Goal: Transaction & Acquisition: Purchase product/service

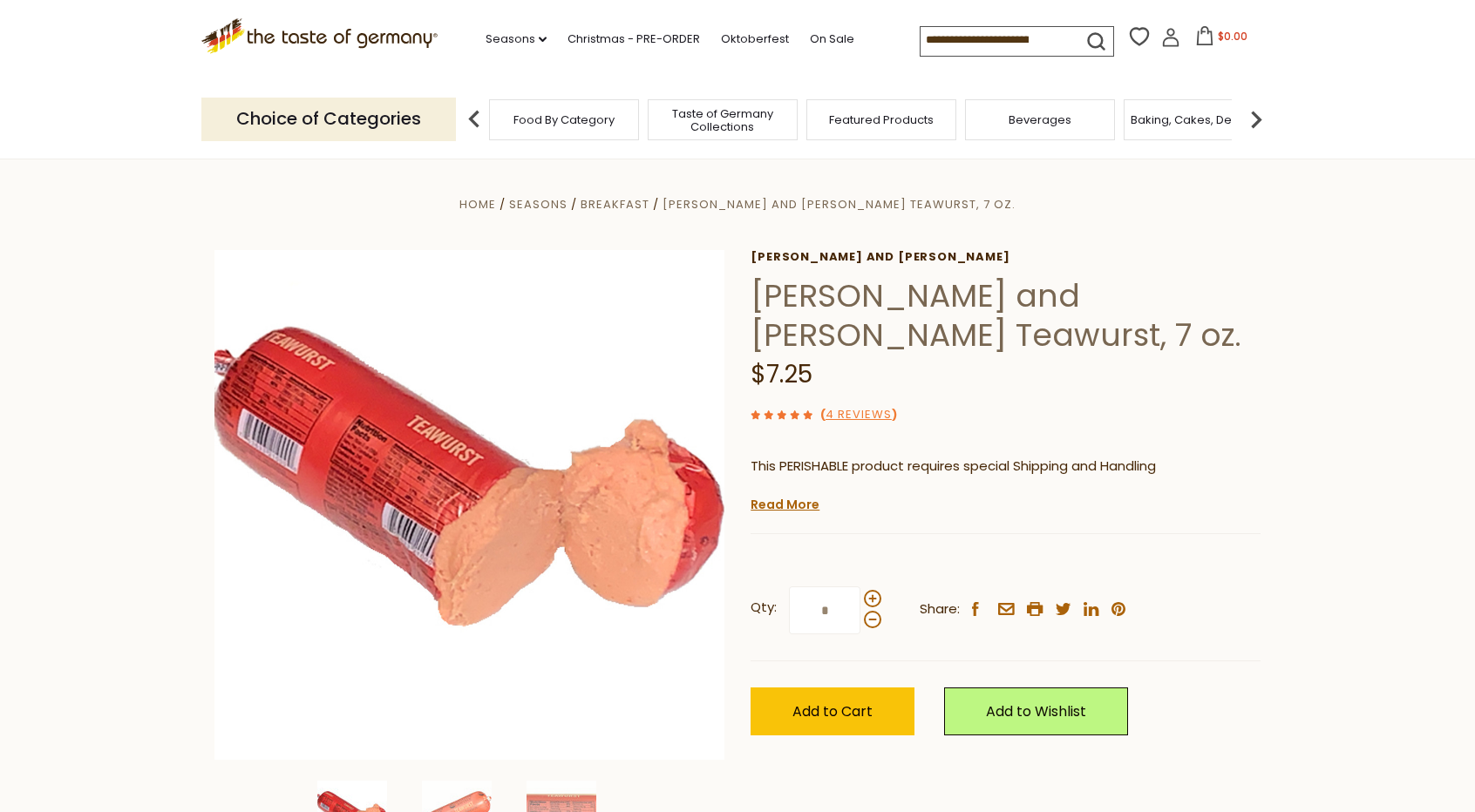
drag, startPoint x: 1485, startPoint y: 152, endPoint x: 1379, endPoint y: 31, distance: 160.9
click at [941, 39] on input at bounding box center [994, 38] width 148 height 25
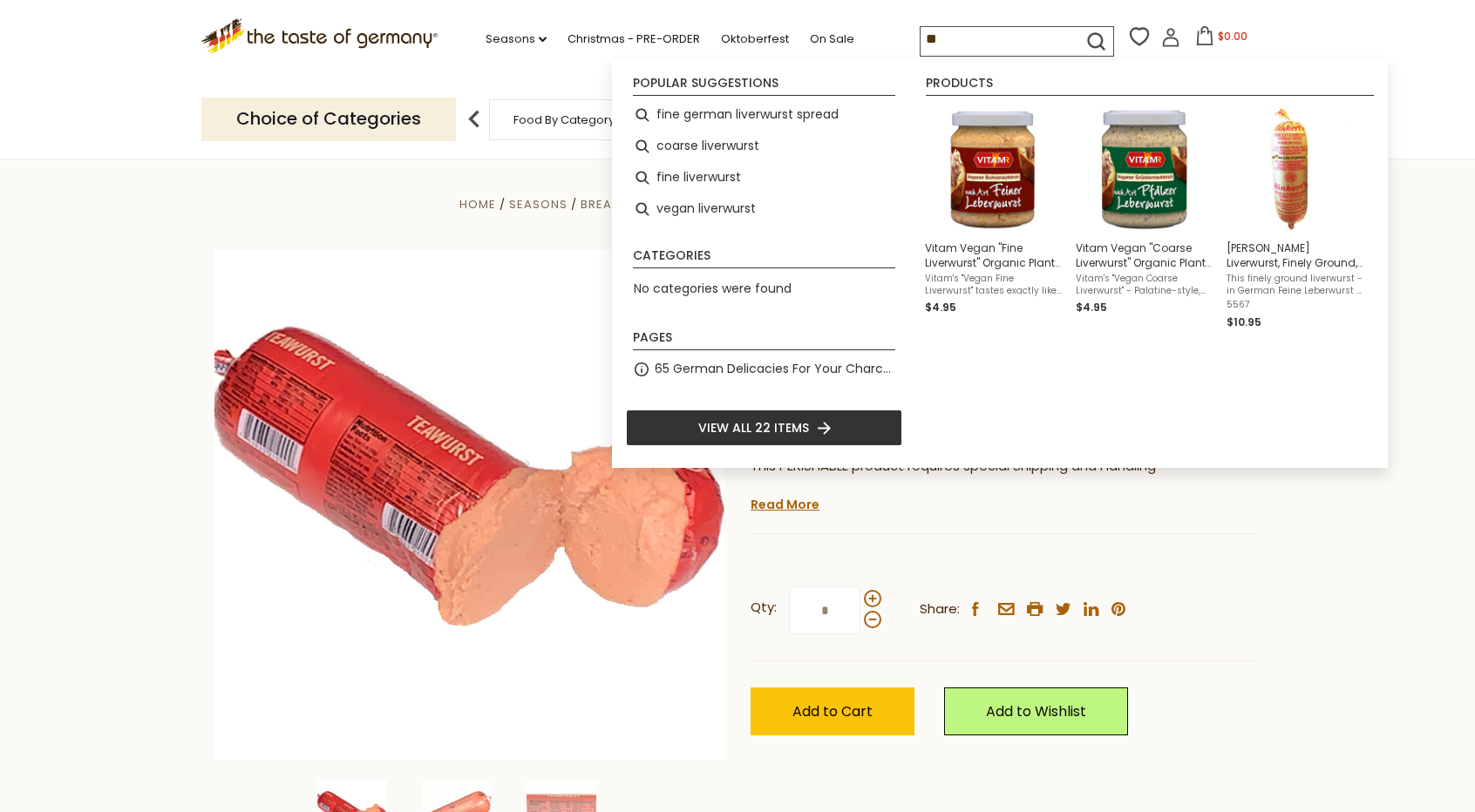
type input "*"
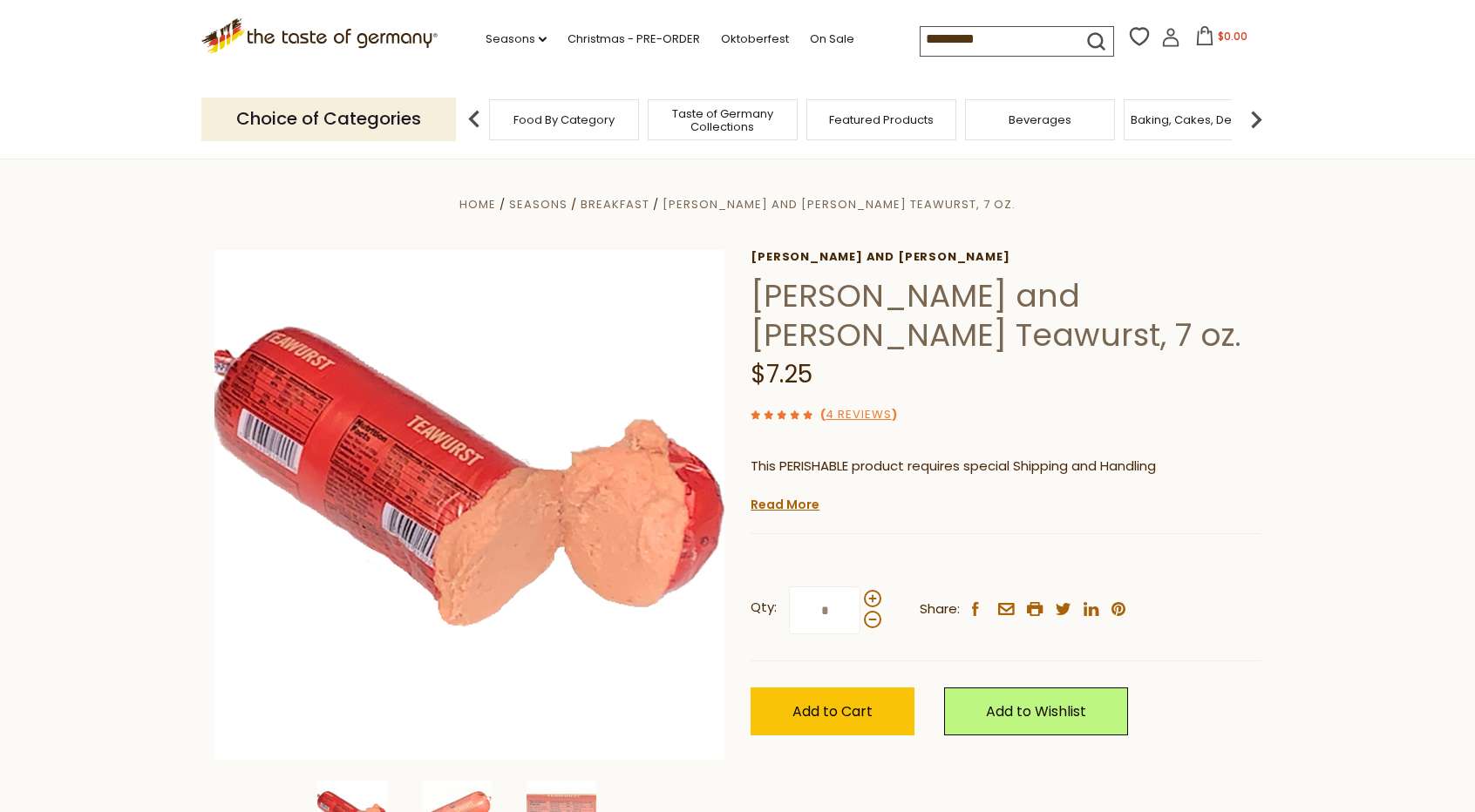
click at [1109, 29] on button "submit" at bounding box center [1096, 44] width 34 height 32
type input "**********"
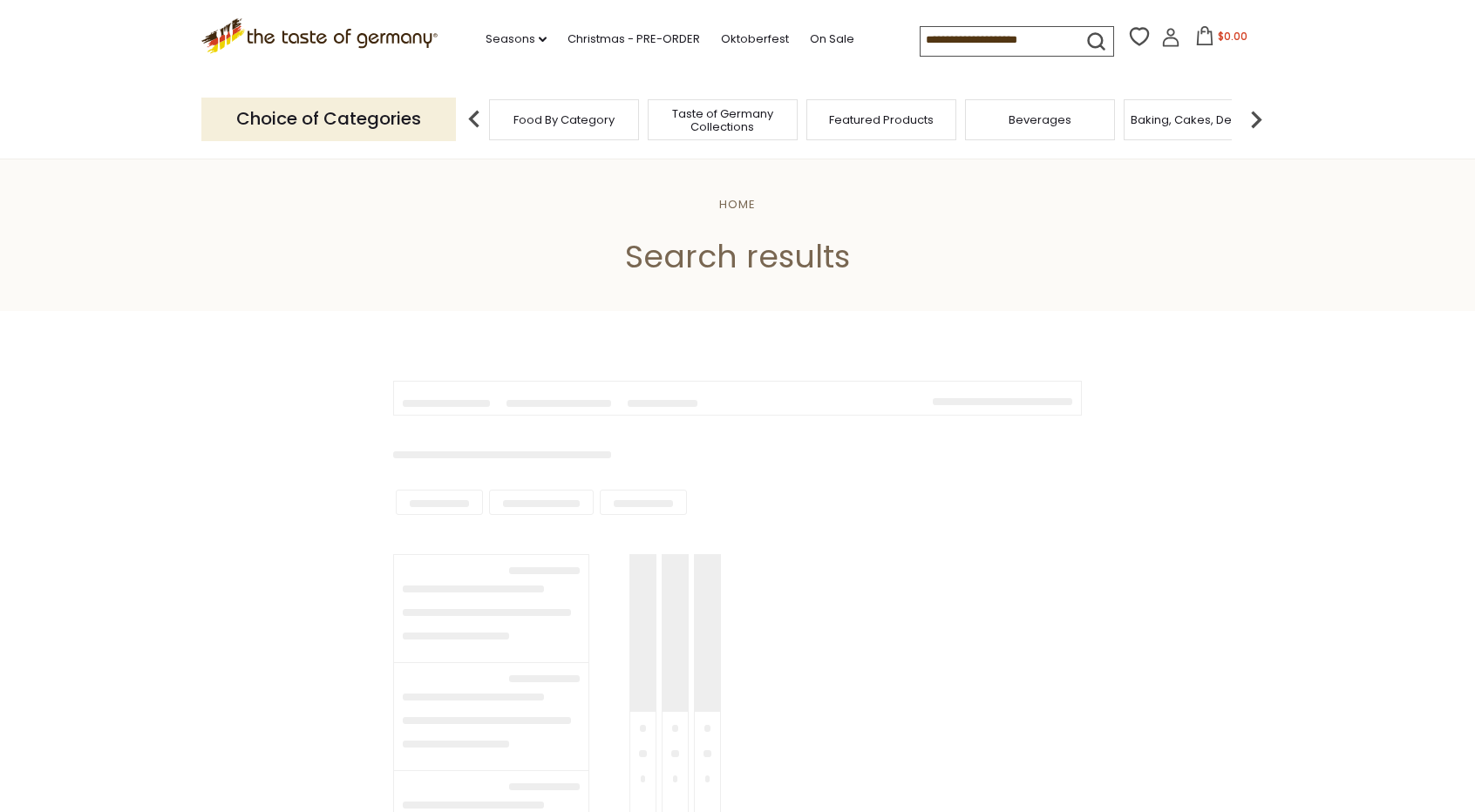
type input "**********"
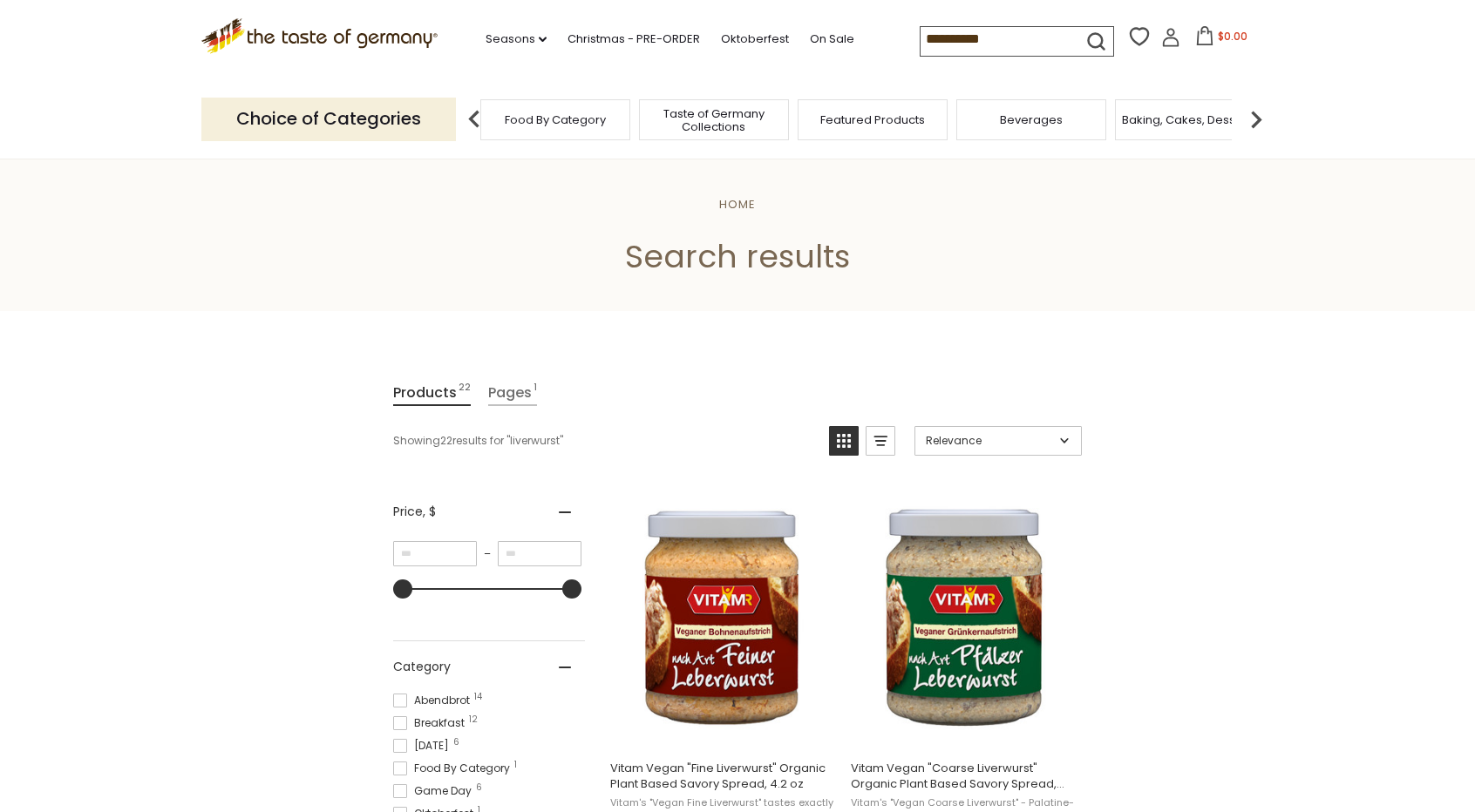
click at [564, 135] on div "Food By Category" at bounding box center [555, 120] width 150 height 41
click at [724, 128] on span "Taste of Germany Collections" at bounding box center [714, 120] width 140 height 27
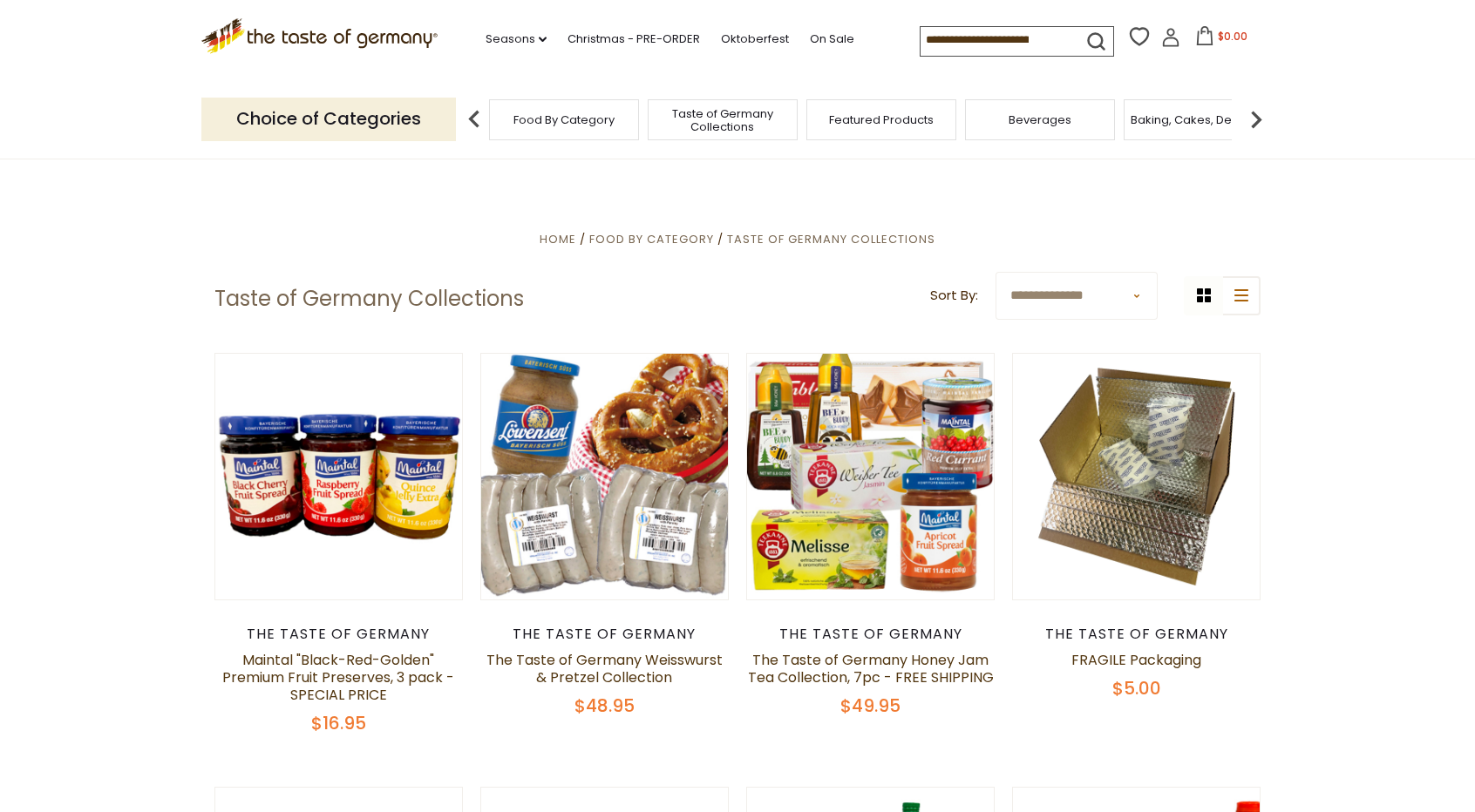
click at [950, 34] on input at bounding box center [994, 38] width 148 height 25
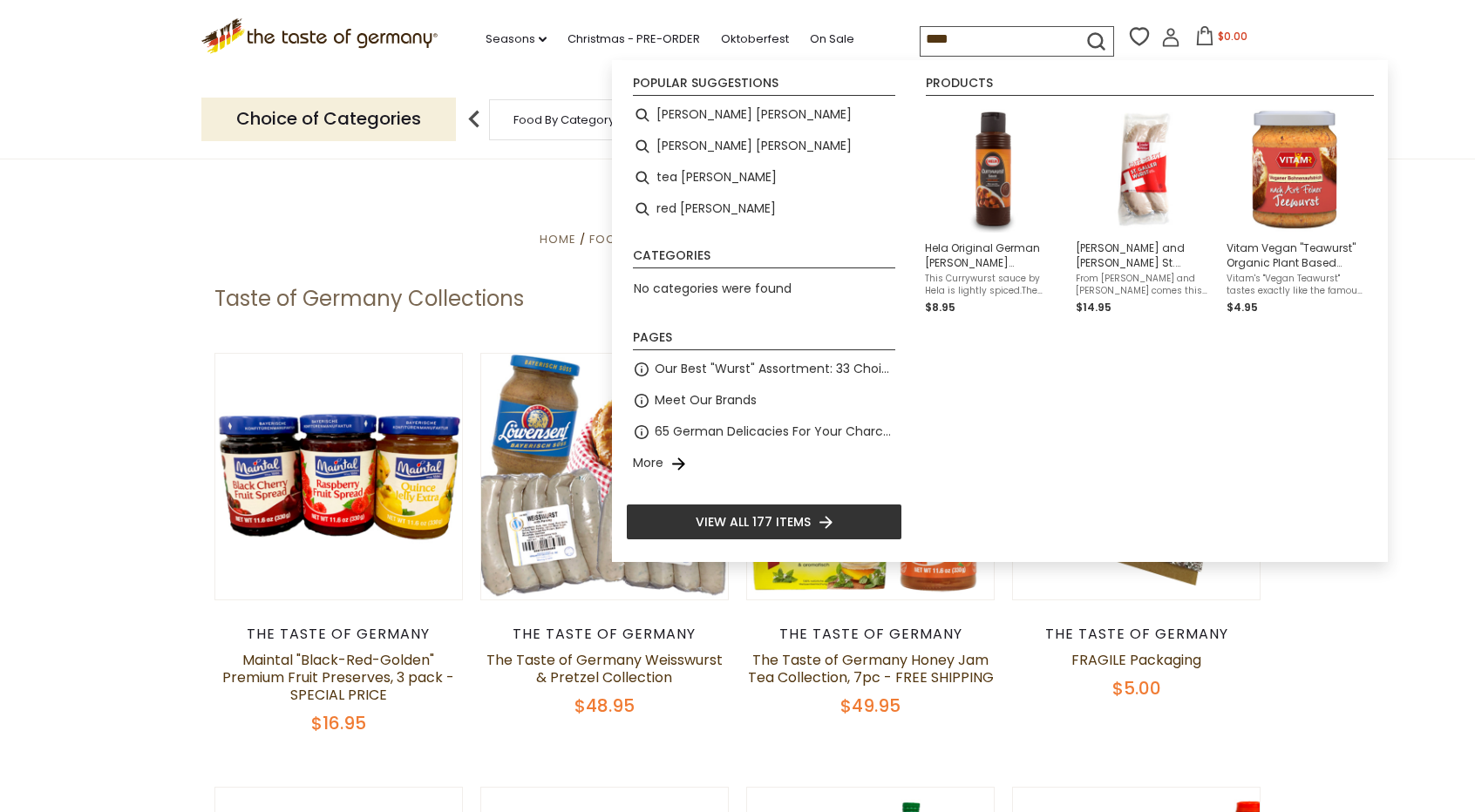
type input "*****"
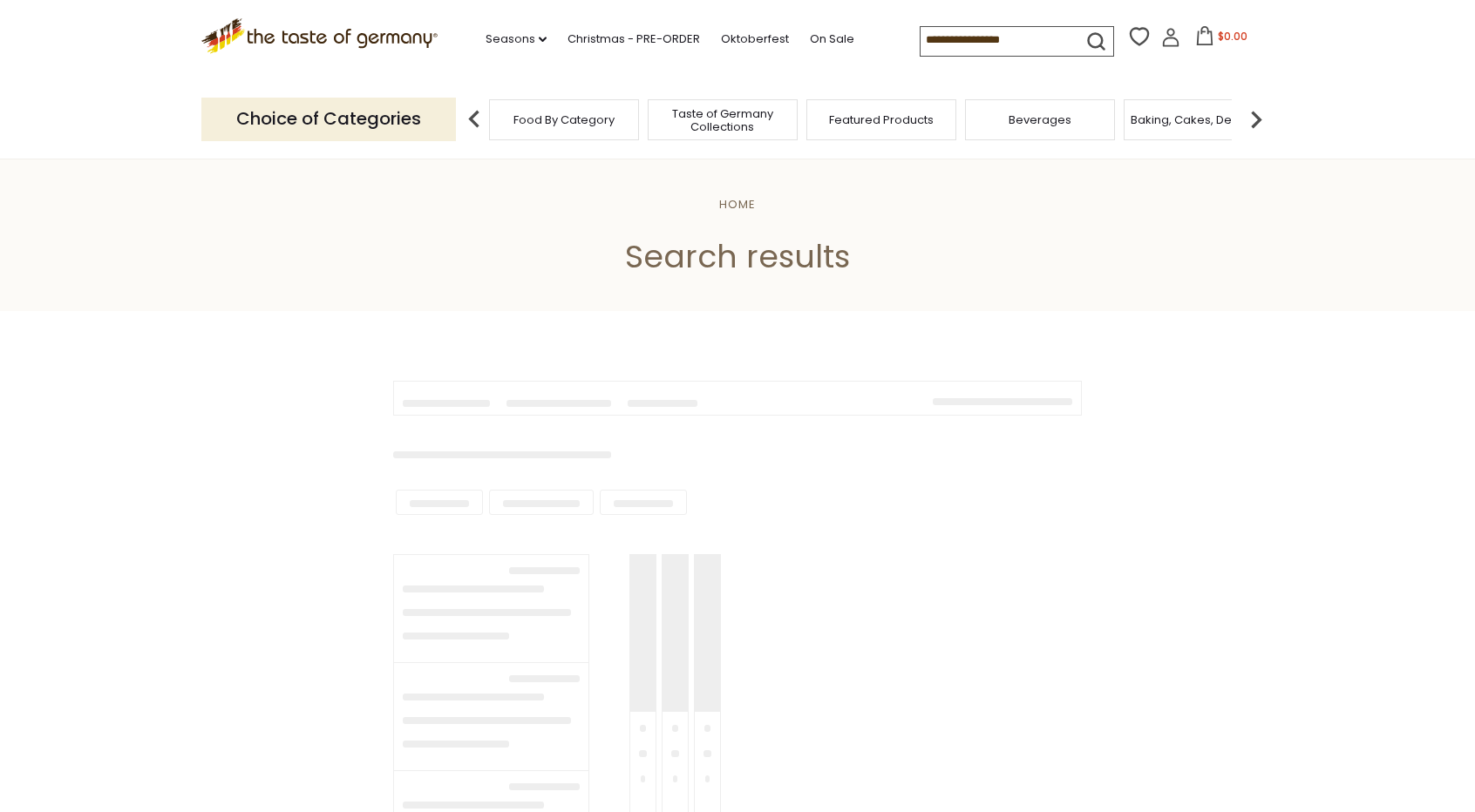
type input "*****"
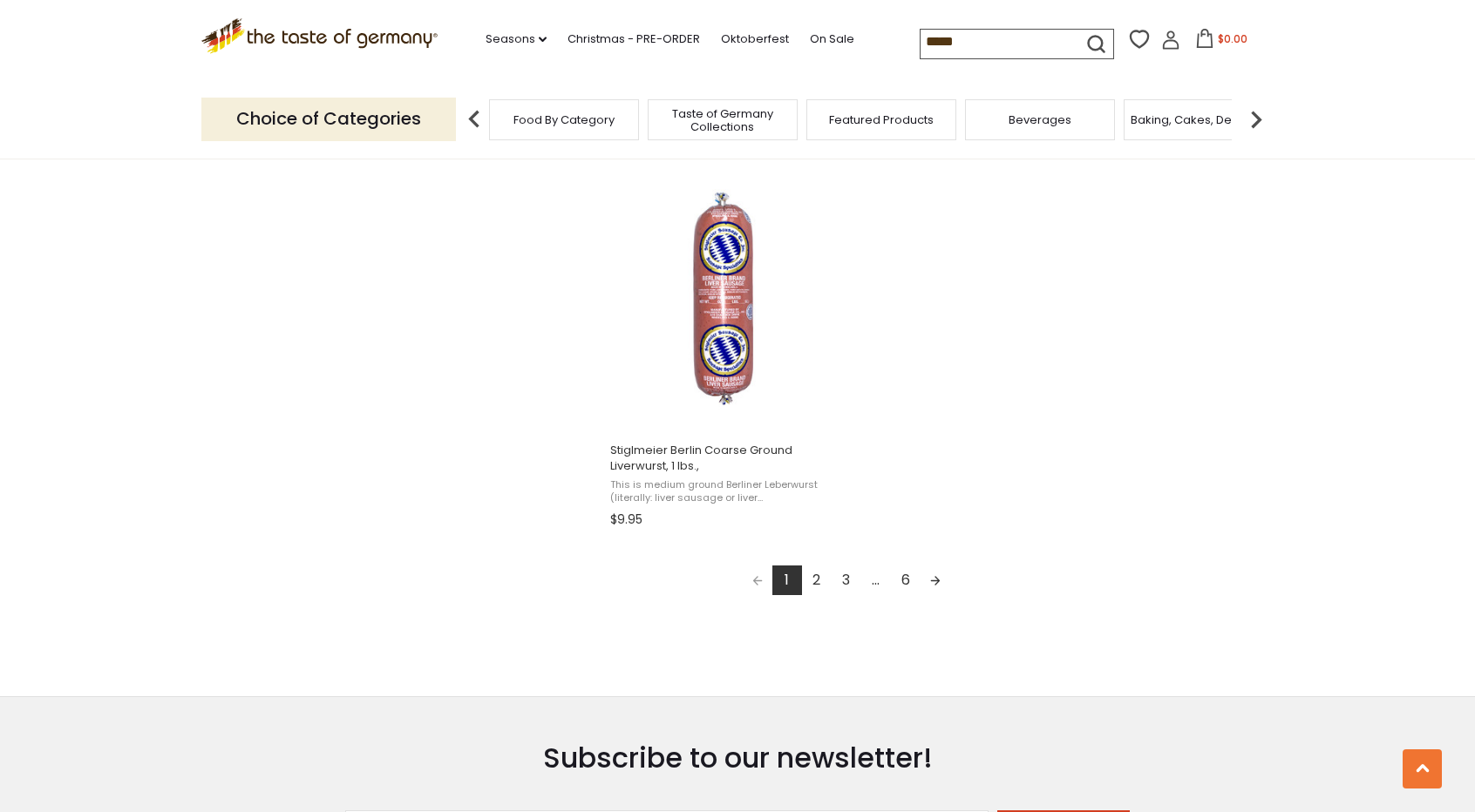
scroll to position [2983, 0]
click at [815, 576] on link "2" at bounding box center [816, 577] width 30 height 30
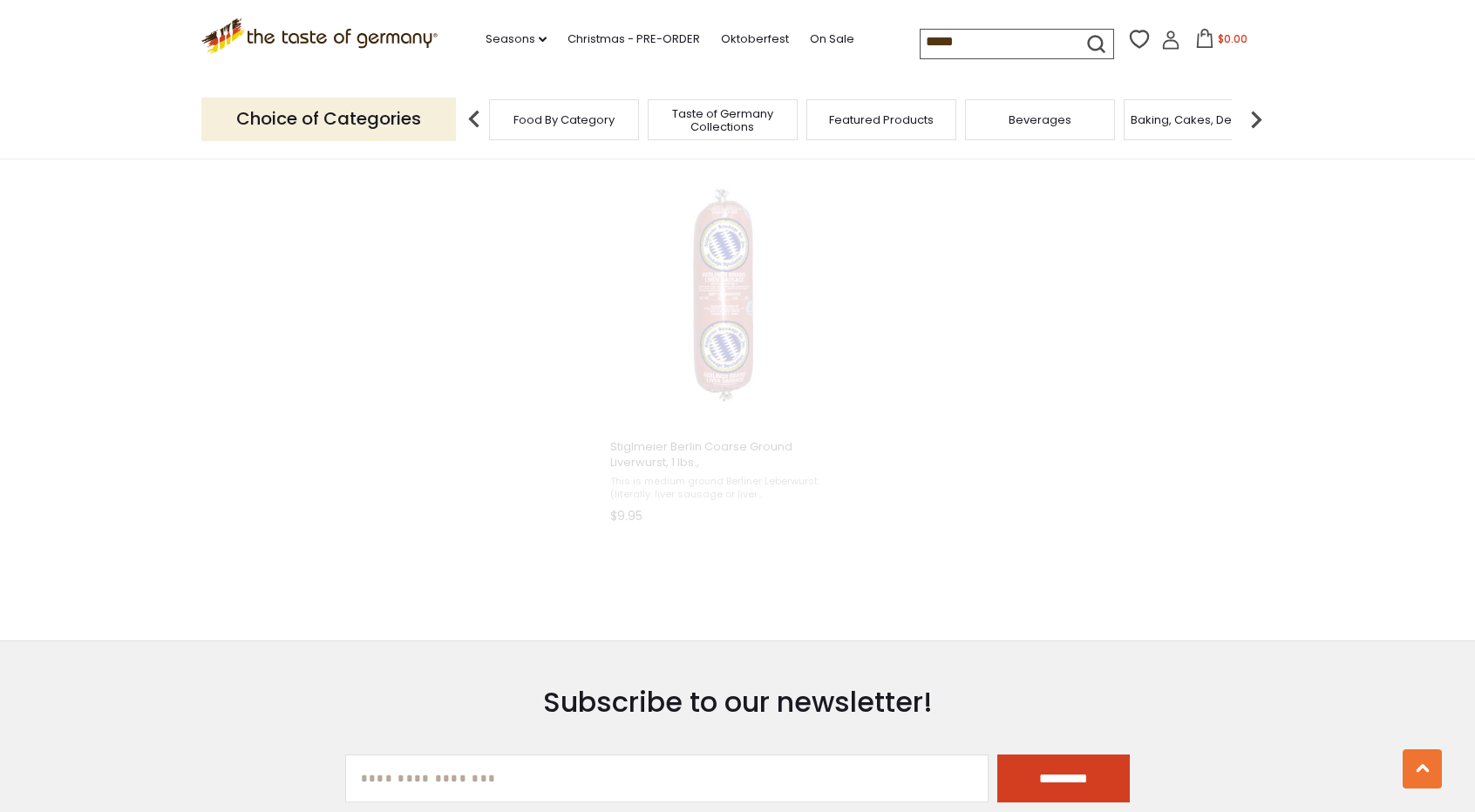
scroll to position [1515, 0]
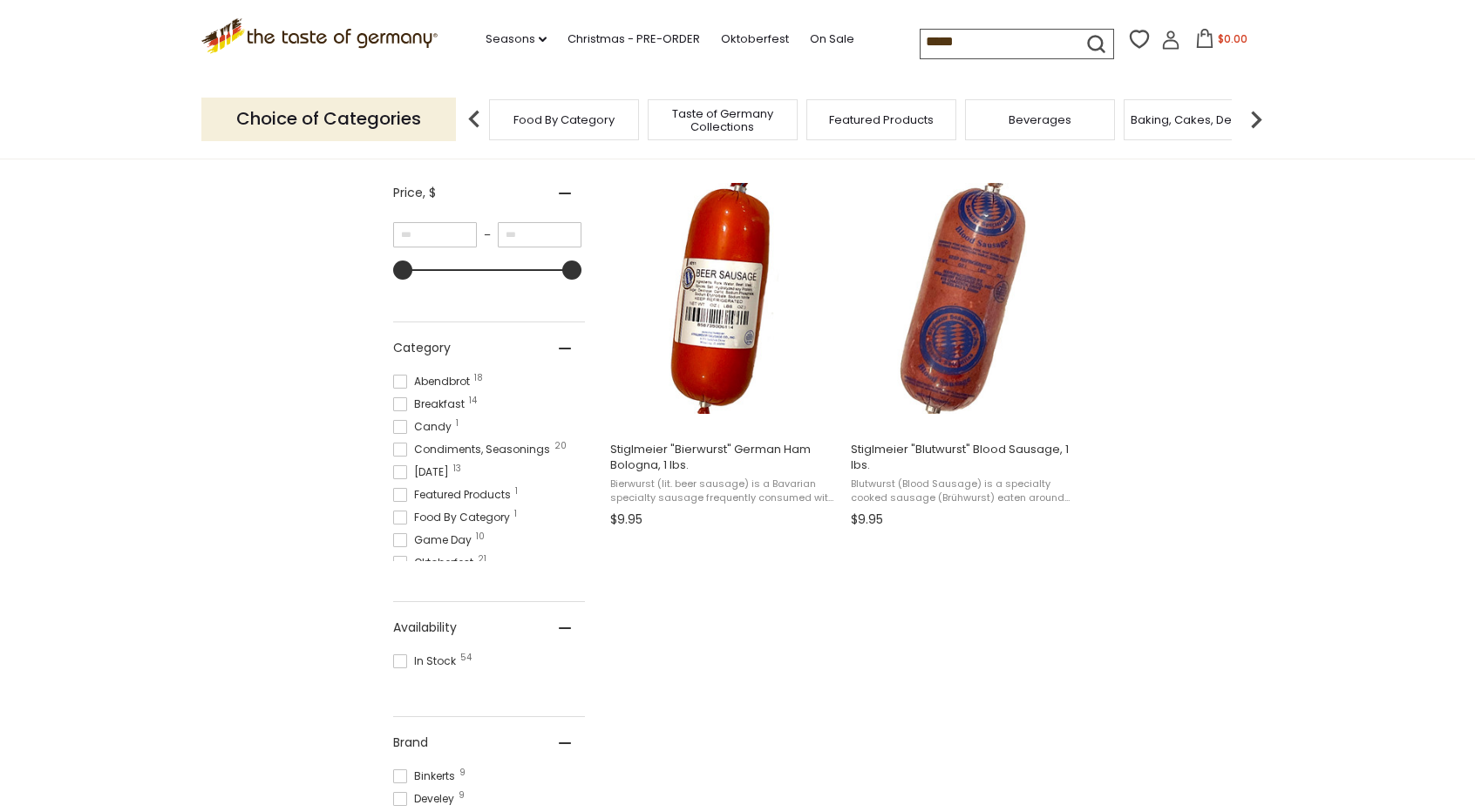
scroll to position [323, 0]
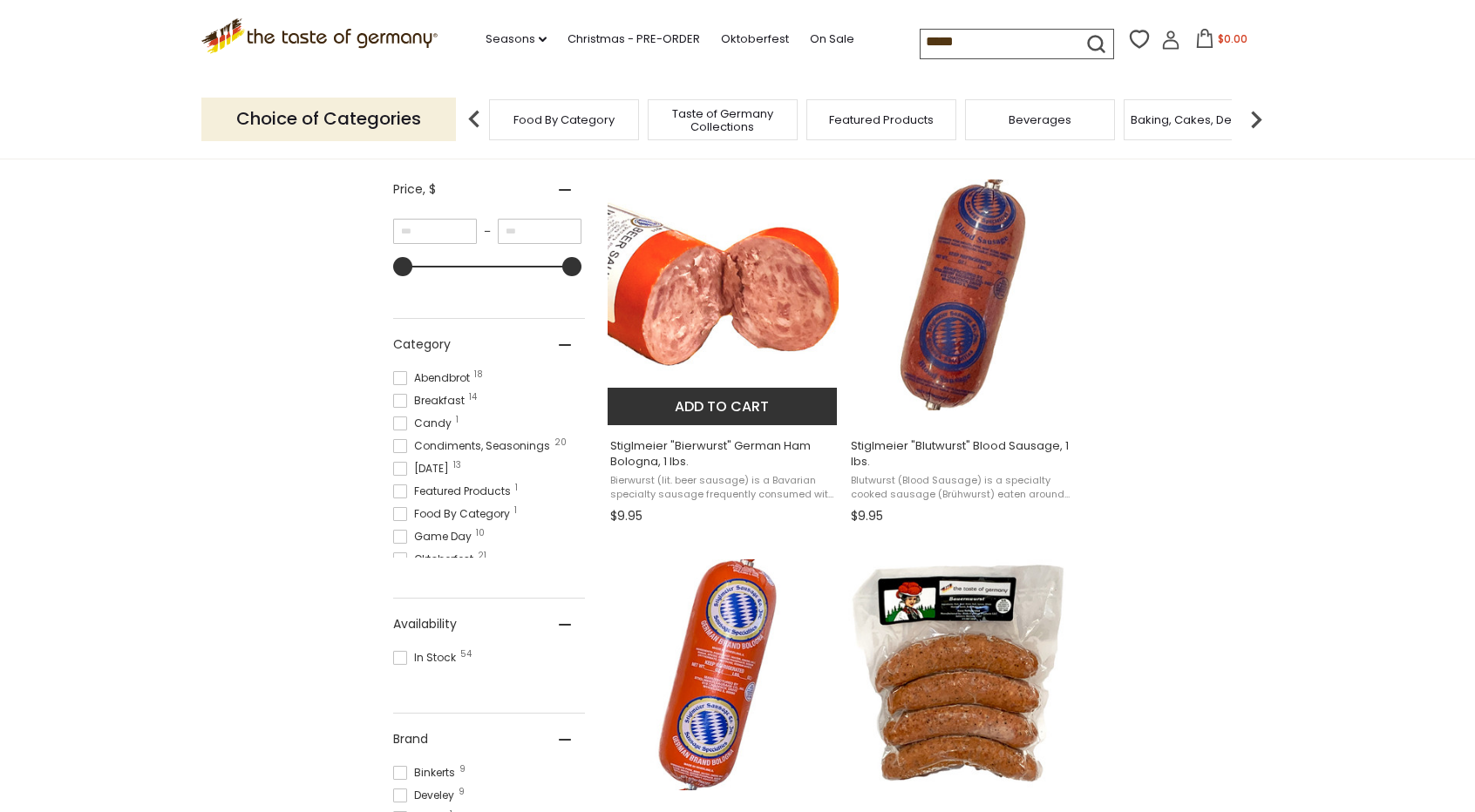
click at [767, 266] on img "Stiglmeier" at bounding box center [723, 294] width 231 height 231
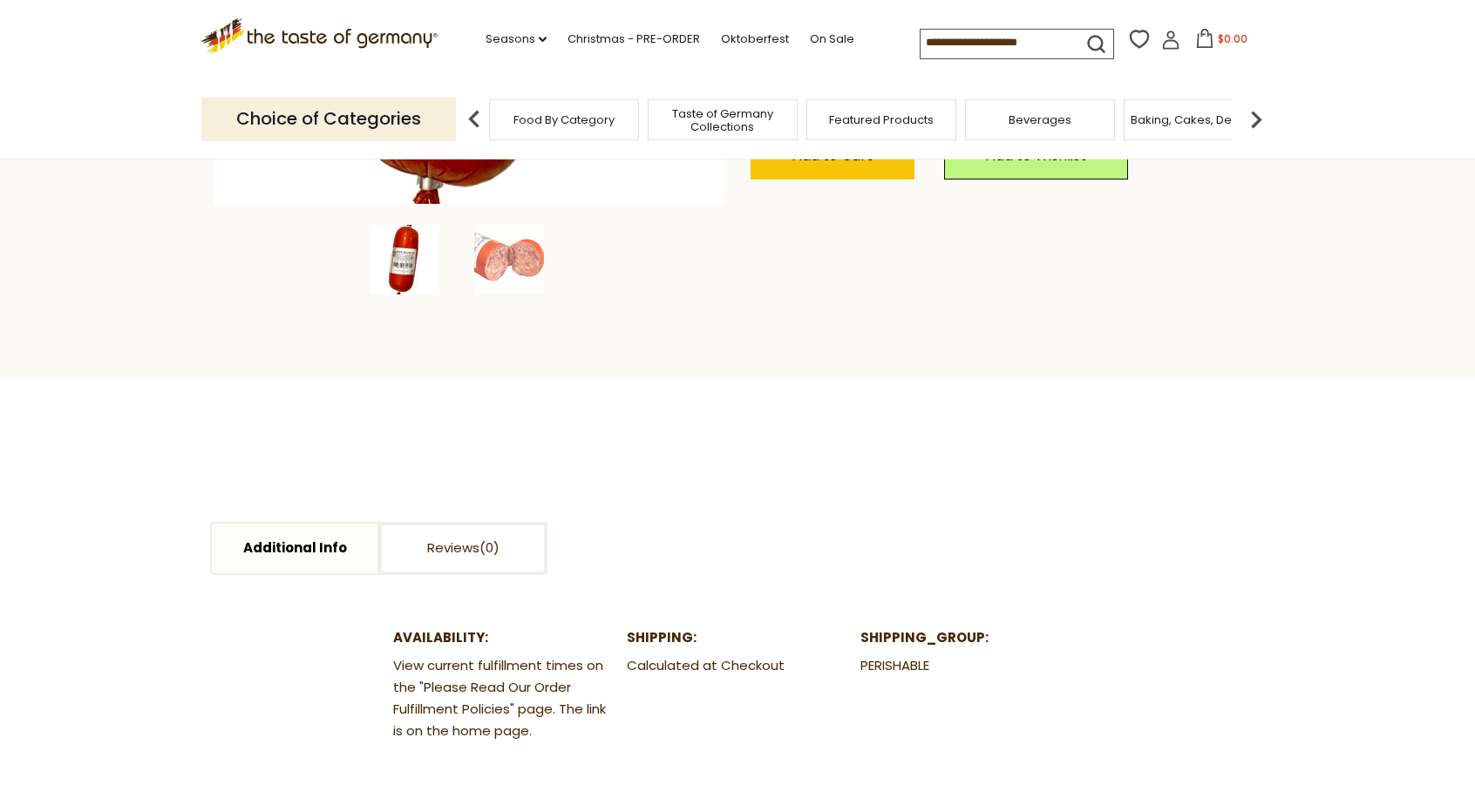
scroll to position [409, 0]
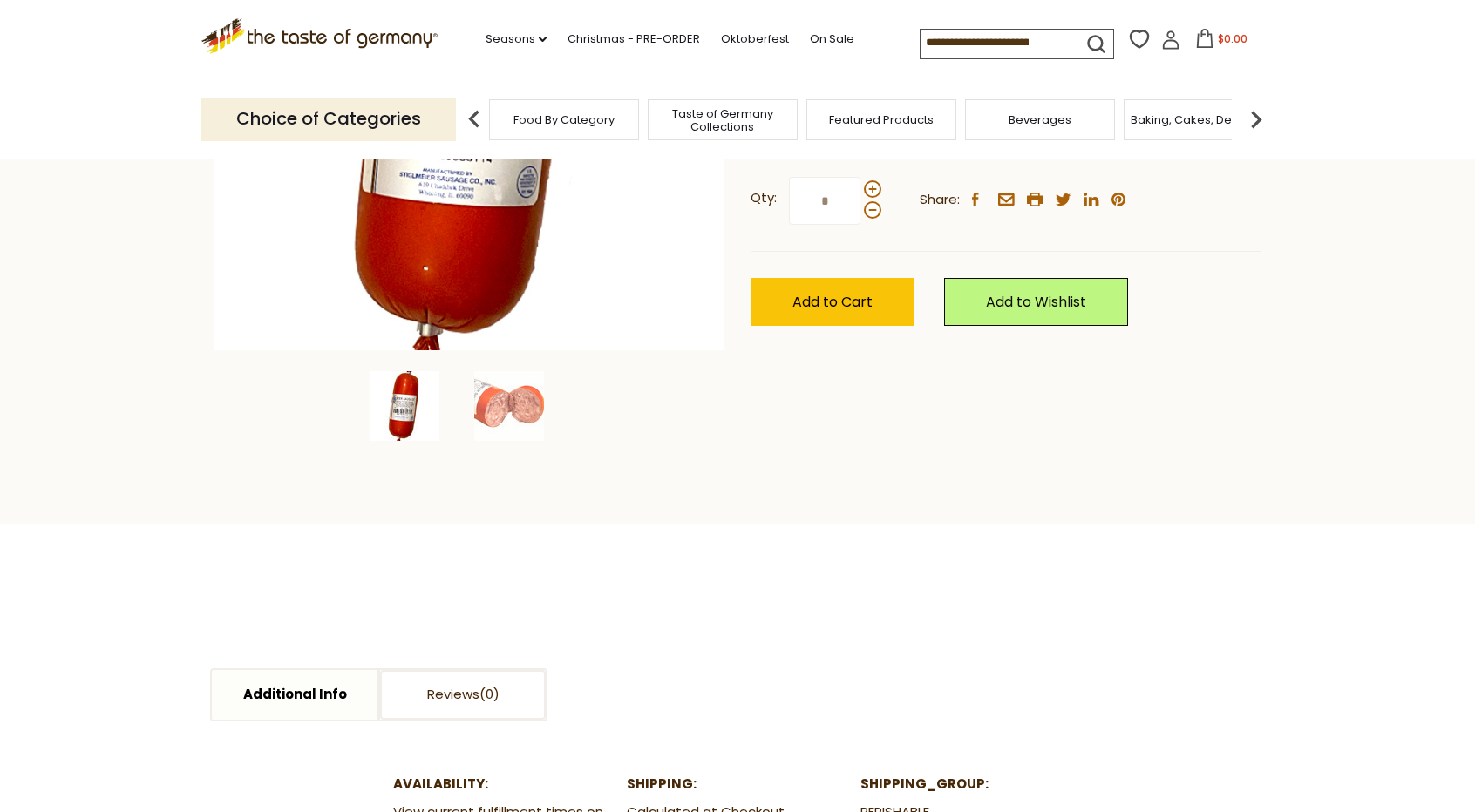
click at [305, 666] on ul "Additional Info Reviews" at bounding box center [378, 695] width 354 height 62
click at [305, 687] on link "Additional Info" at bounding box center [294, 695] width 165 height 49
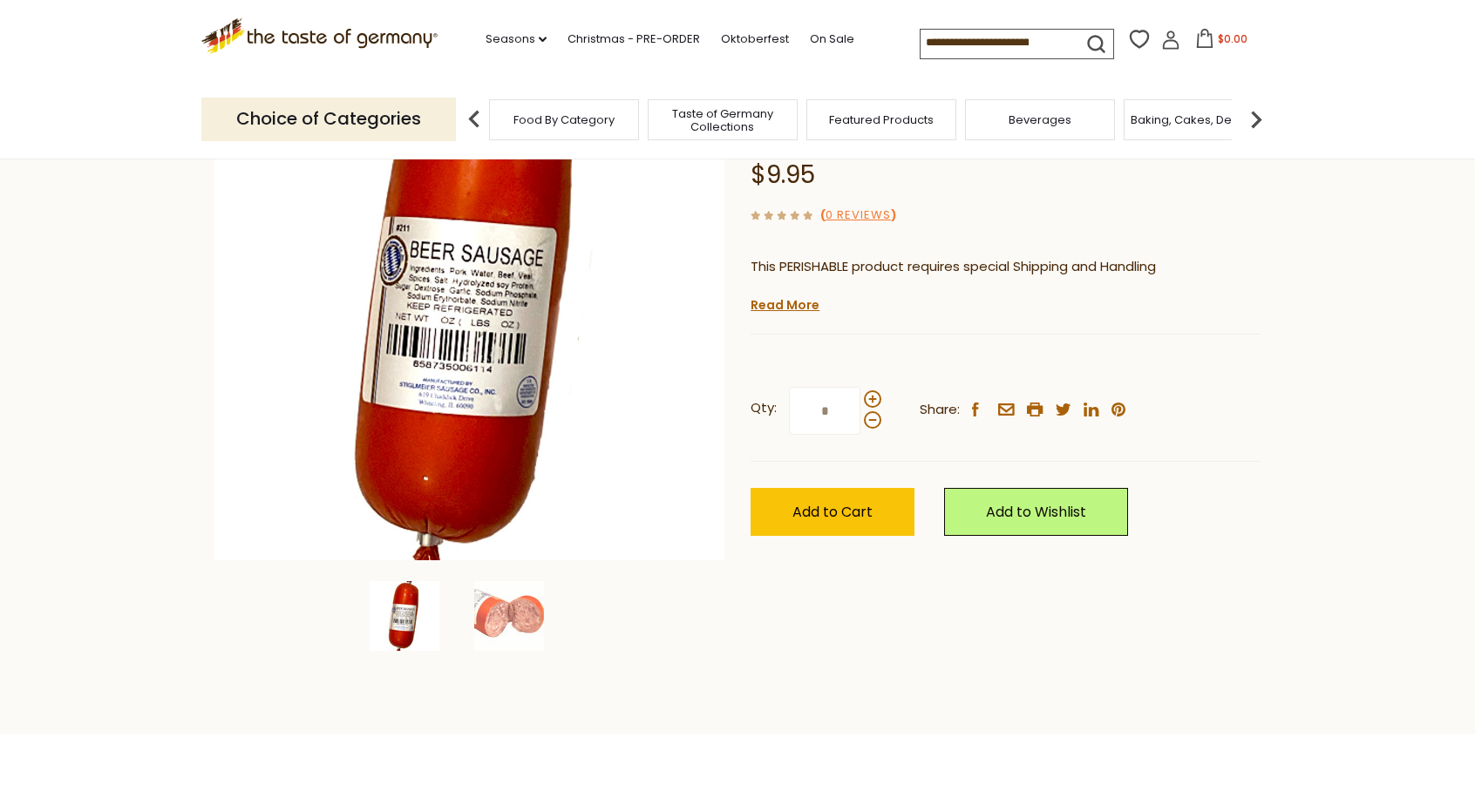
scroll to position [193, 0]
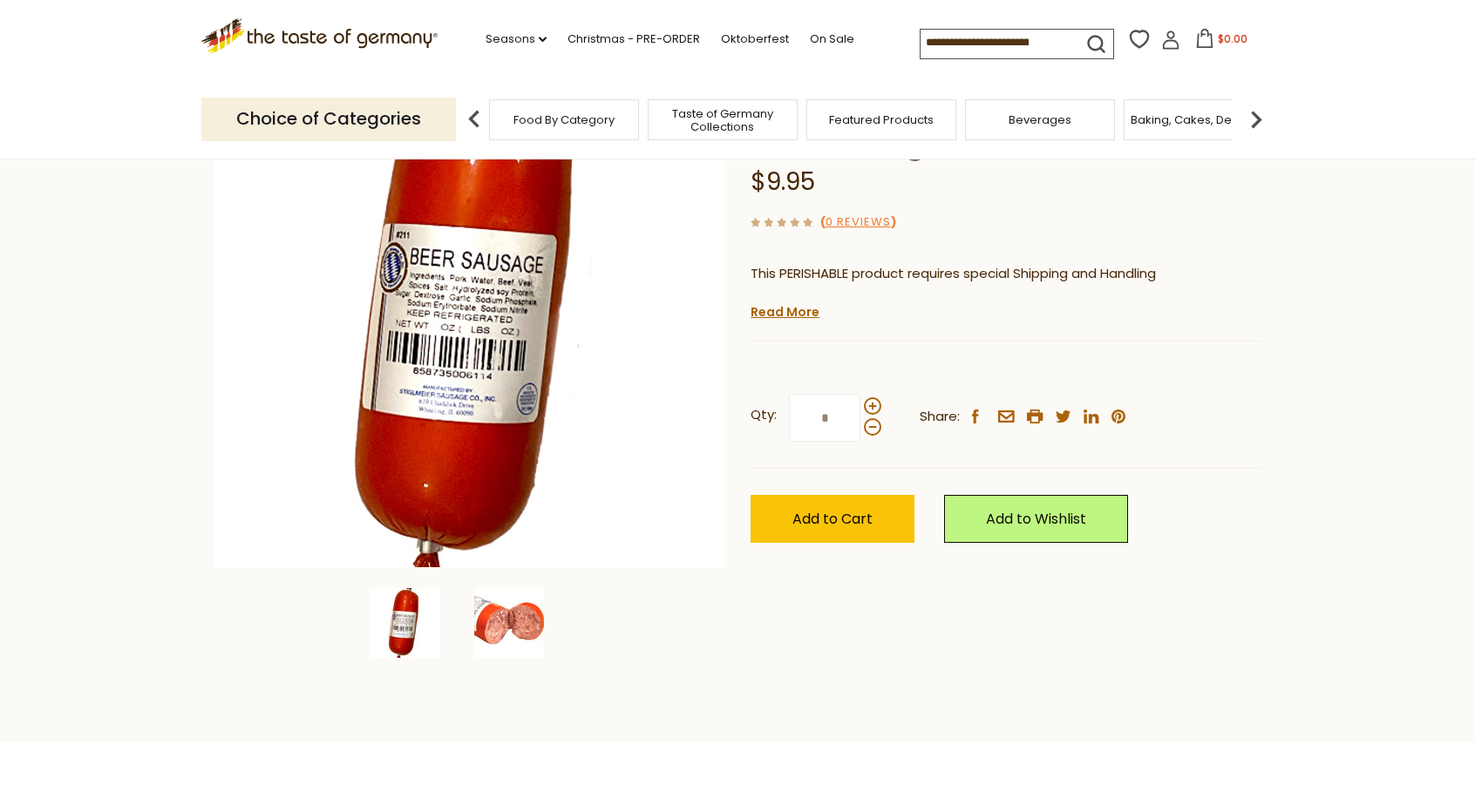
click at [510, 621] on img at bounding box center [509, 623] width 70 height 70
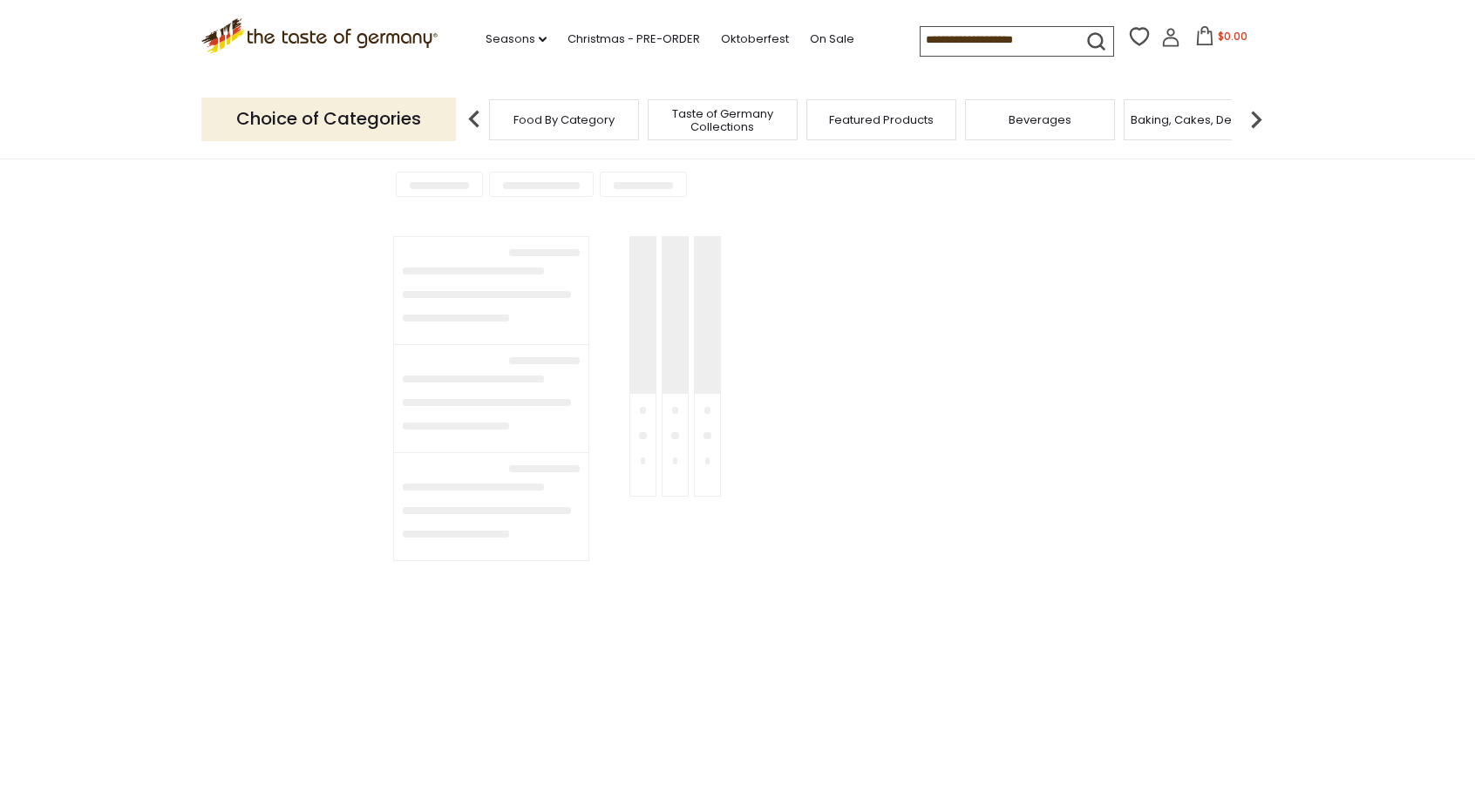
type input "*****"
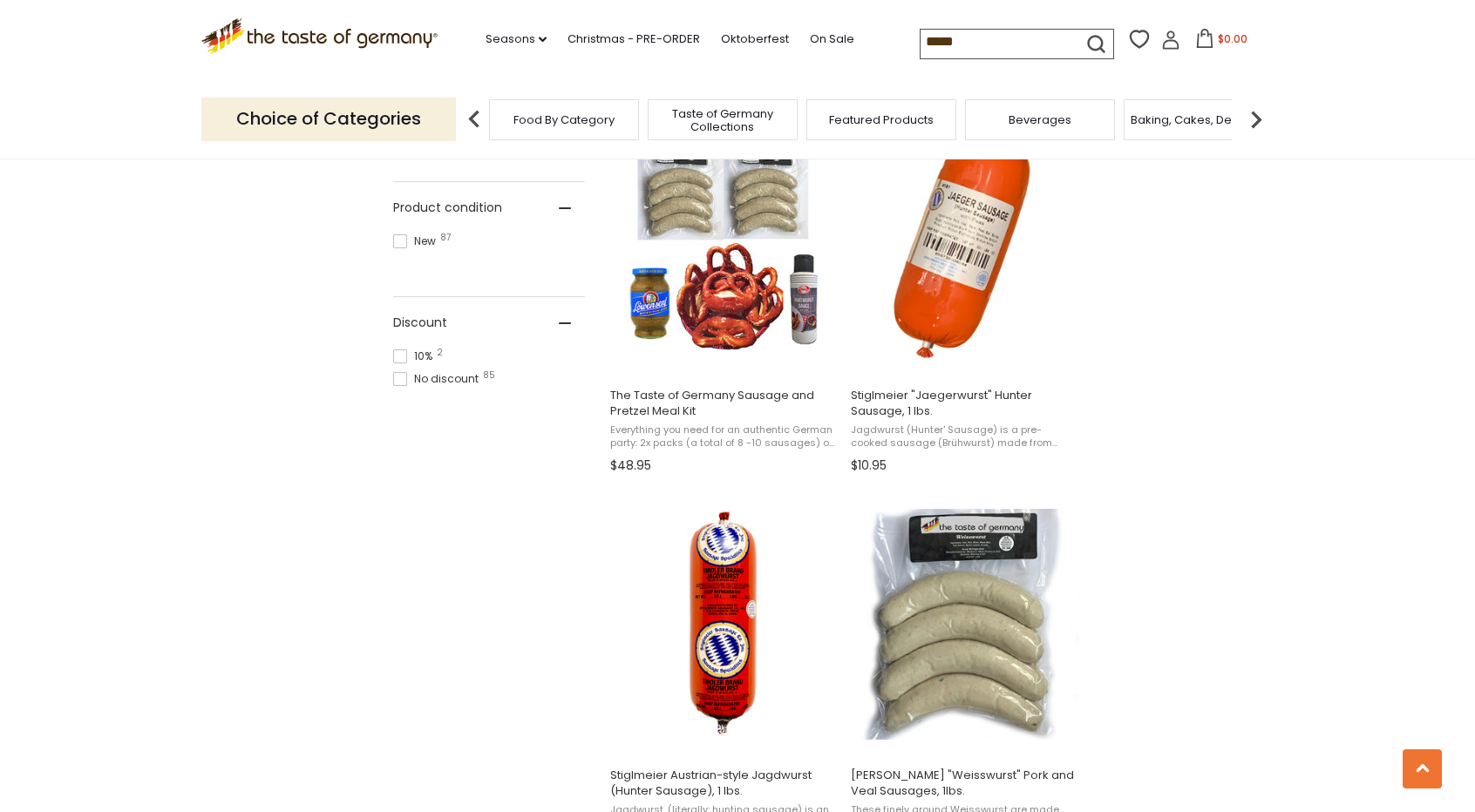
scroll to position [1066, 0]
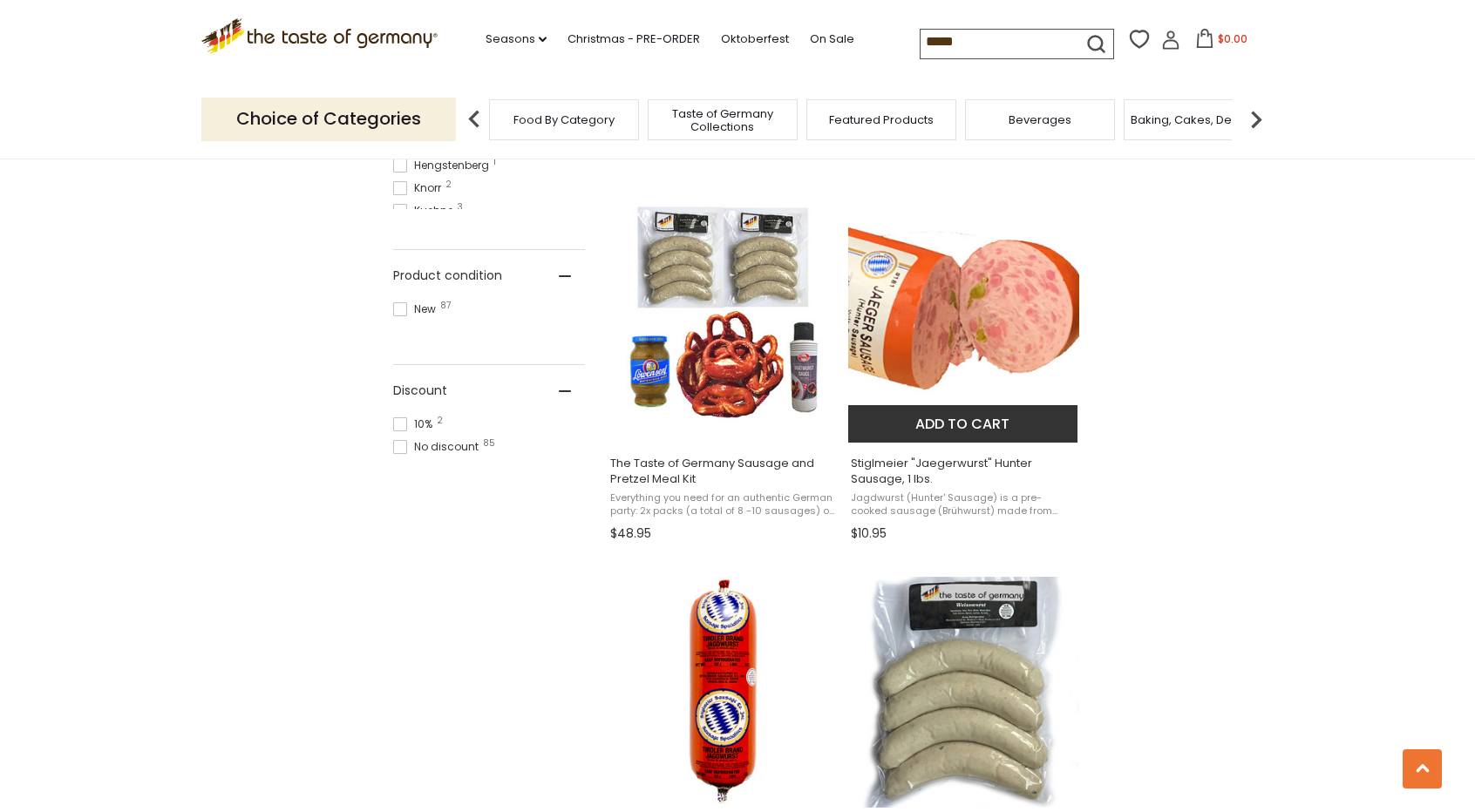
click at [941, 505] on span "Jagdwurst (Hunter' Sausage) is a pre-cooked sausage (Brühwurst) made from finel…" at bounding box center [963, 504] width 225 height 27
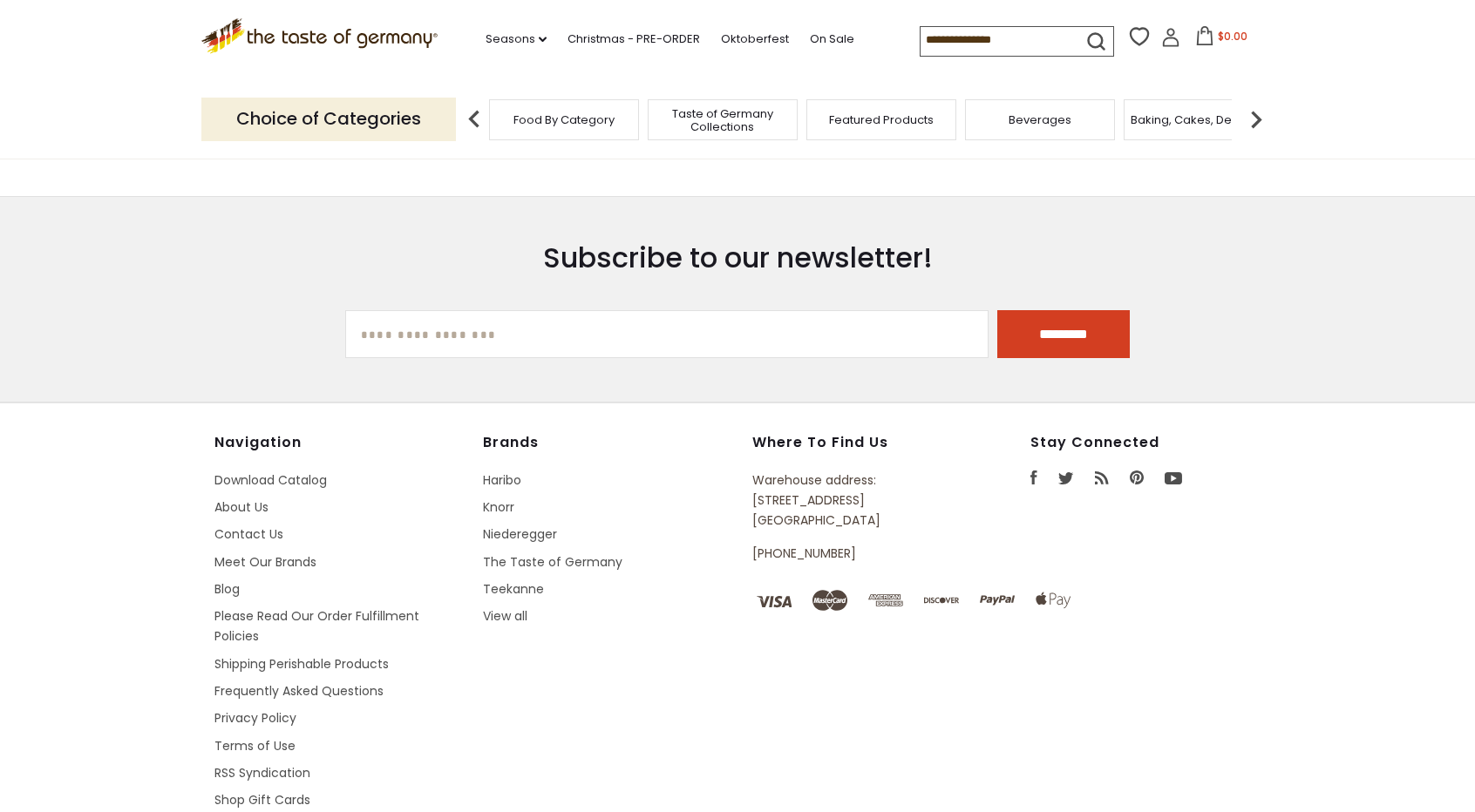
scroll to position [1066, 0]
type input "*****"
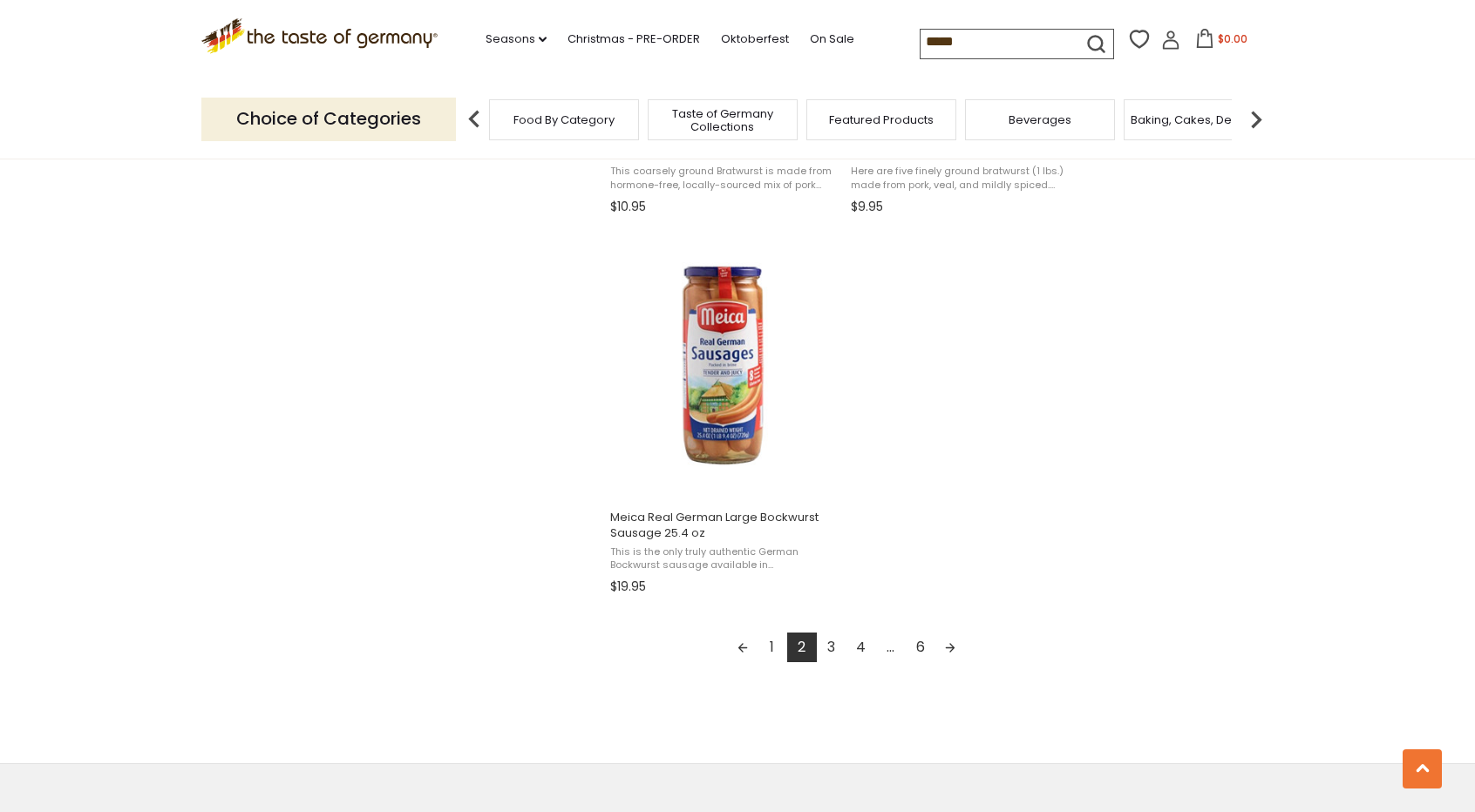
scroll to position [2918, 0]
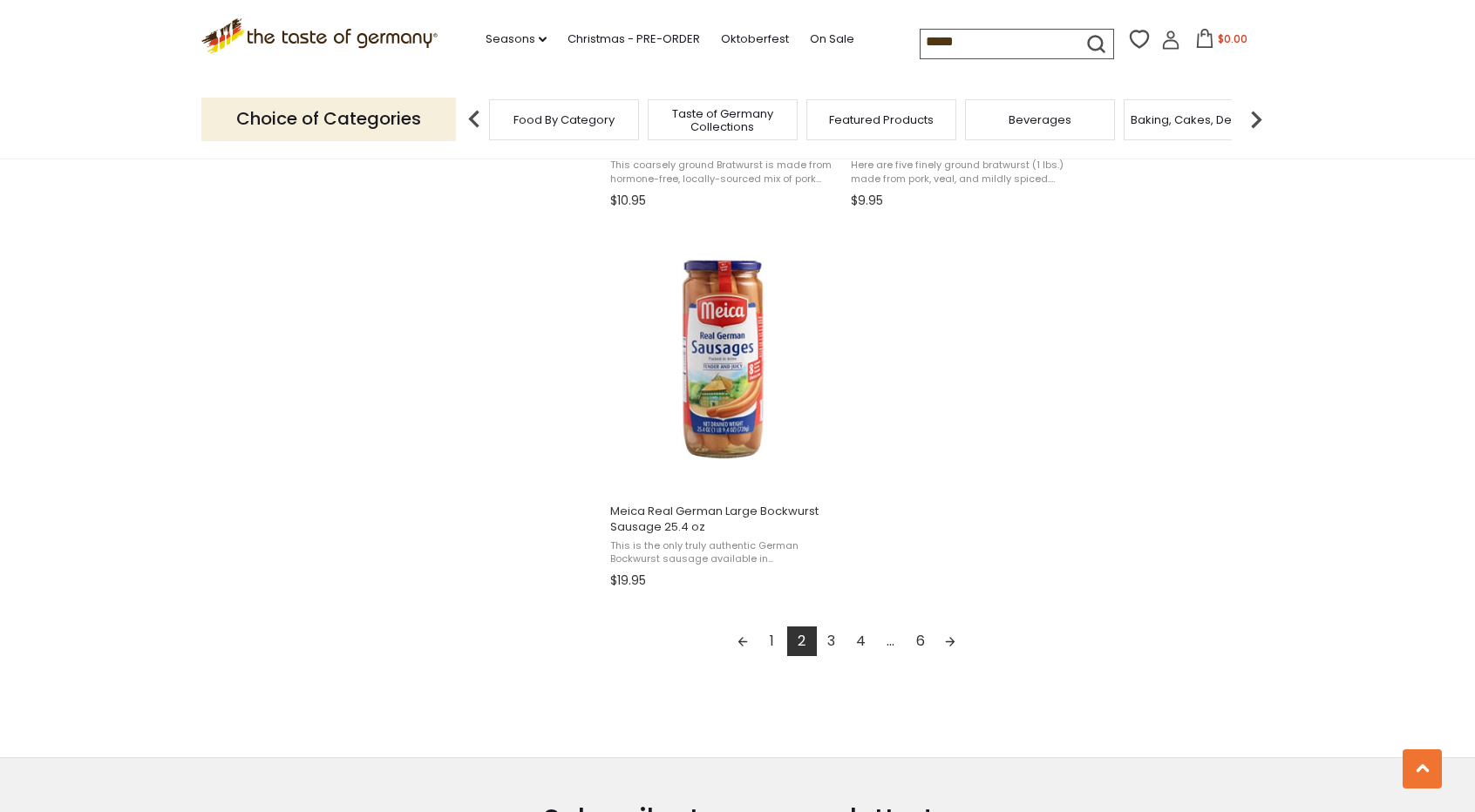
click at [828, 642] on link "3" at bounding box center [831, 641] width 30 height 30
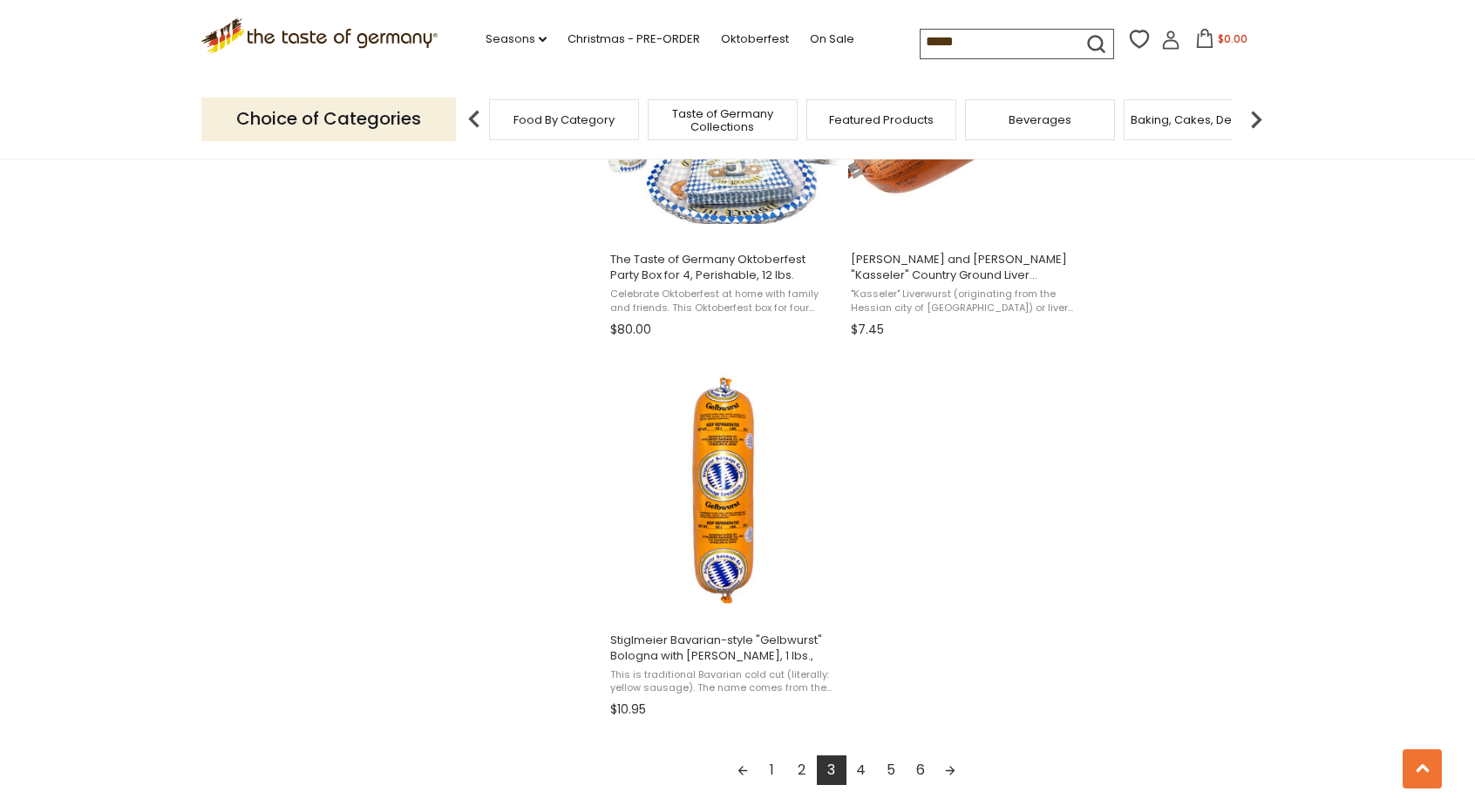
scroll to position [2810, 0]
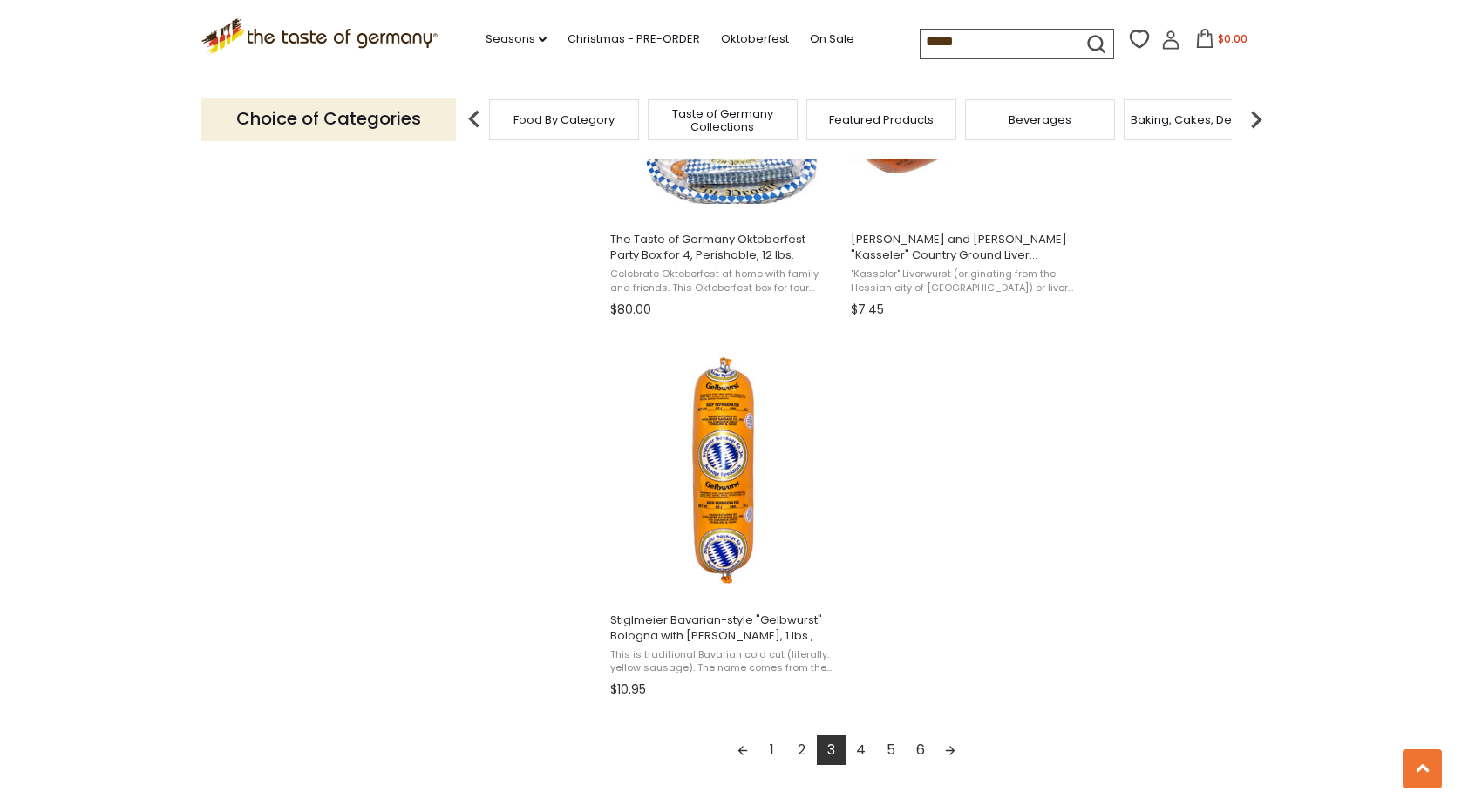
click at [860, 753] on link "4" at bounding box center [862, 750] width 30 height 30
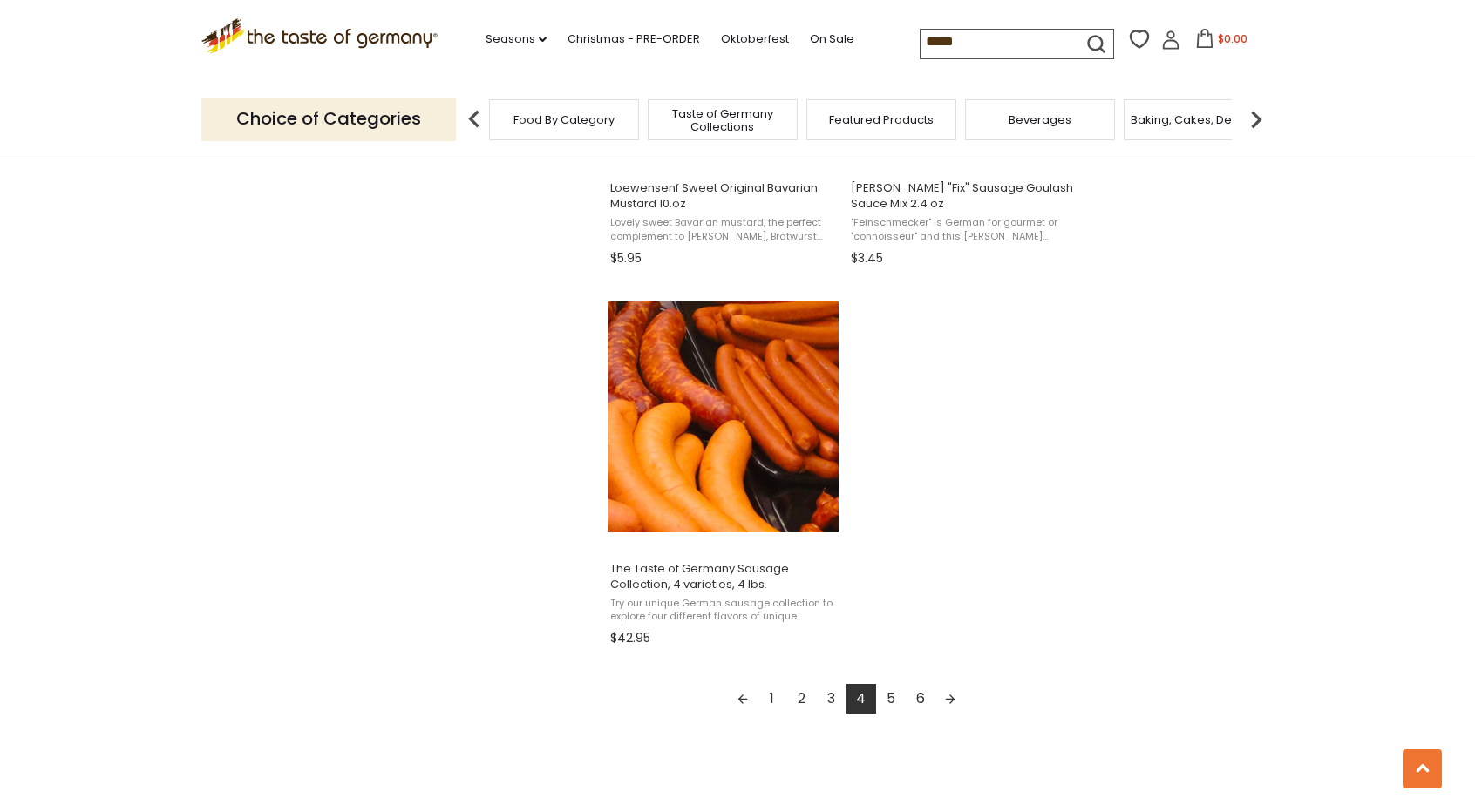
scroll to position [2888, 0]
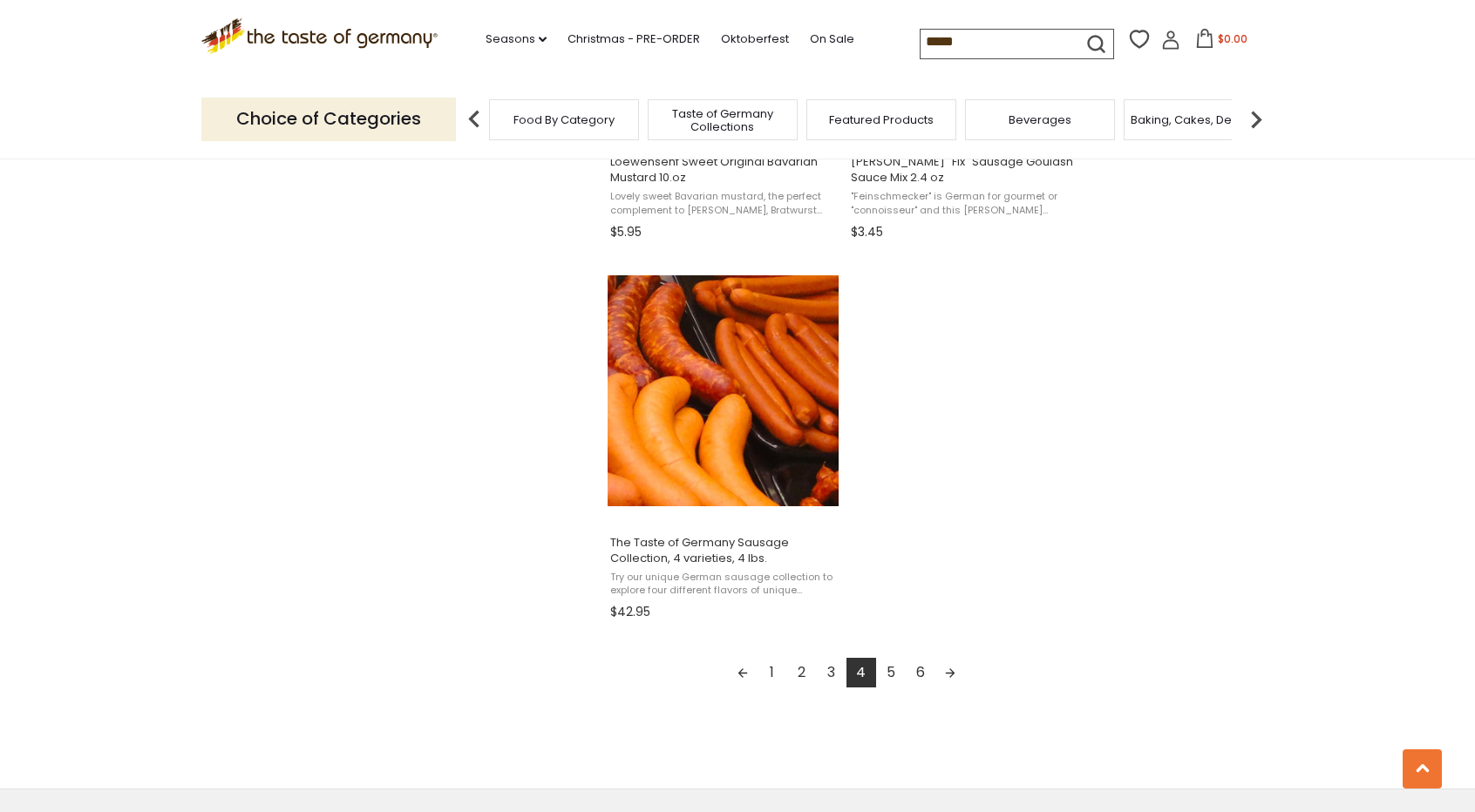
click at [892, 673] on link "5" at bounding box center [891, 672] width 30 height 30
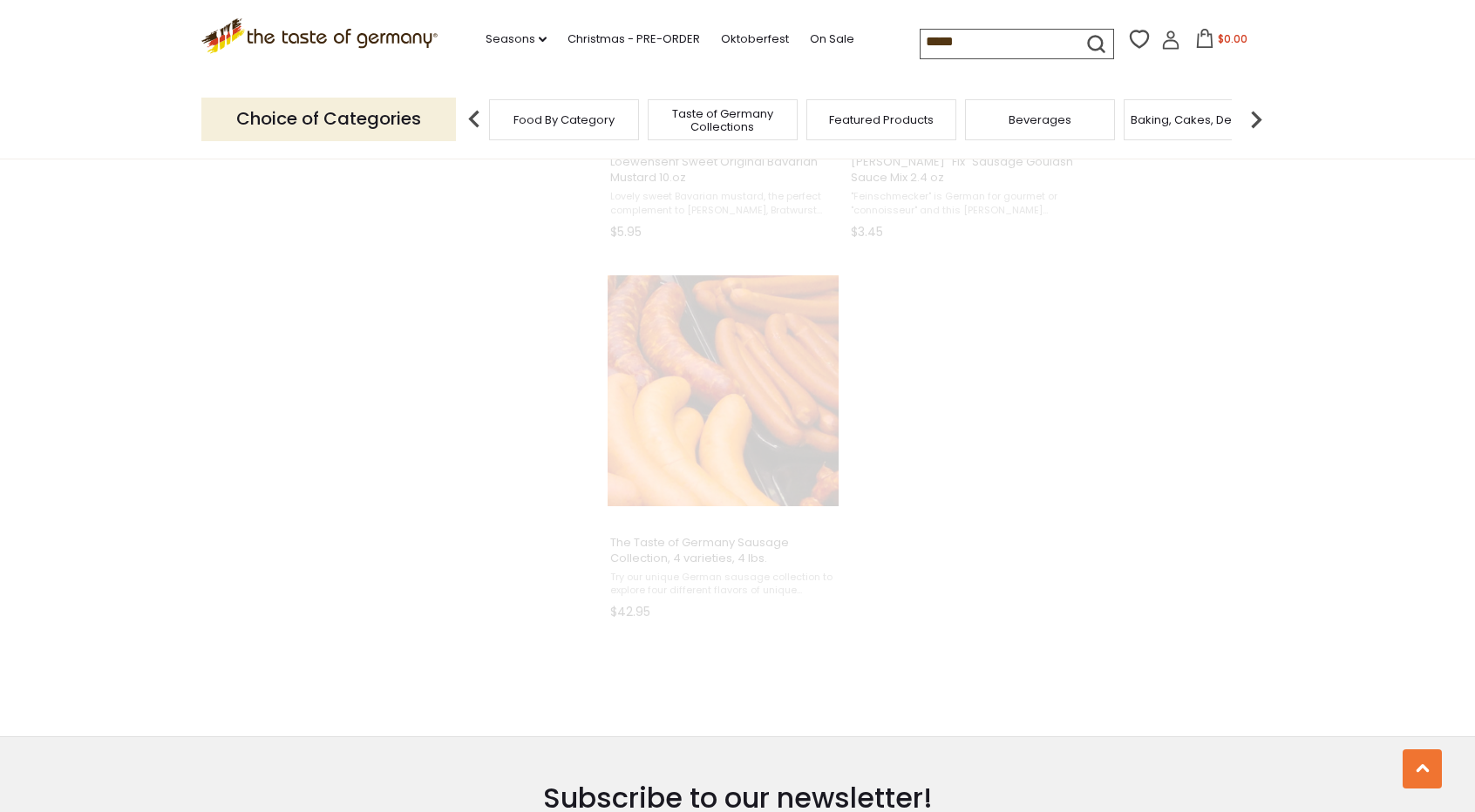
scroll to position [2577, 0]
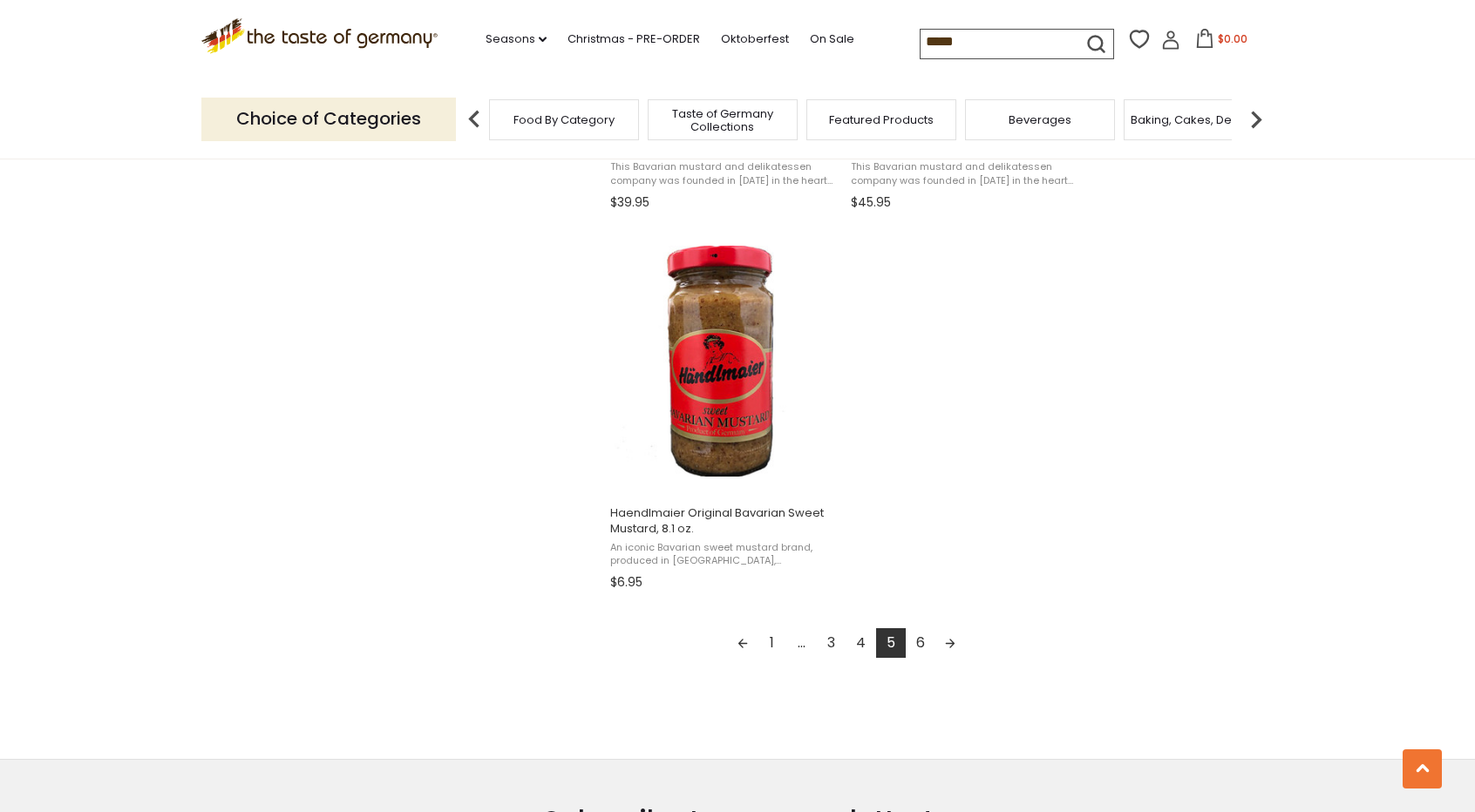
scroll to position [2920, 0]
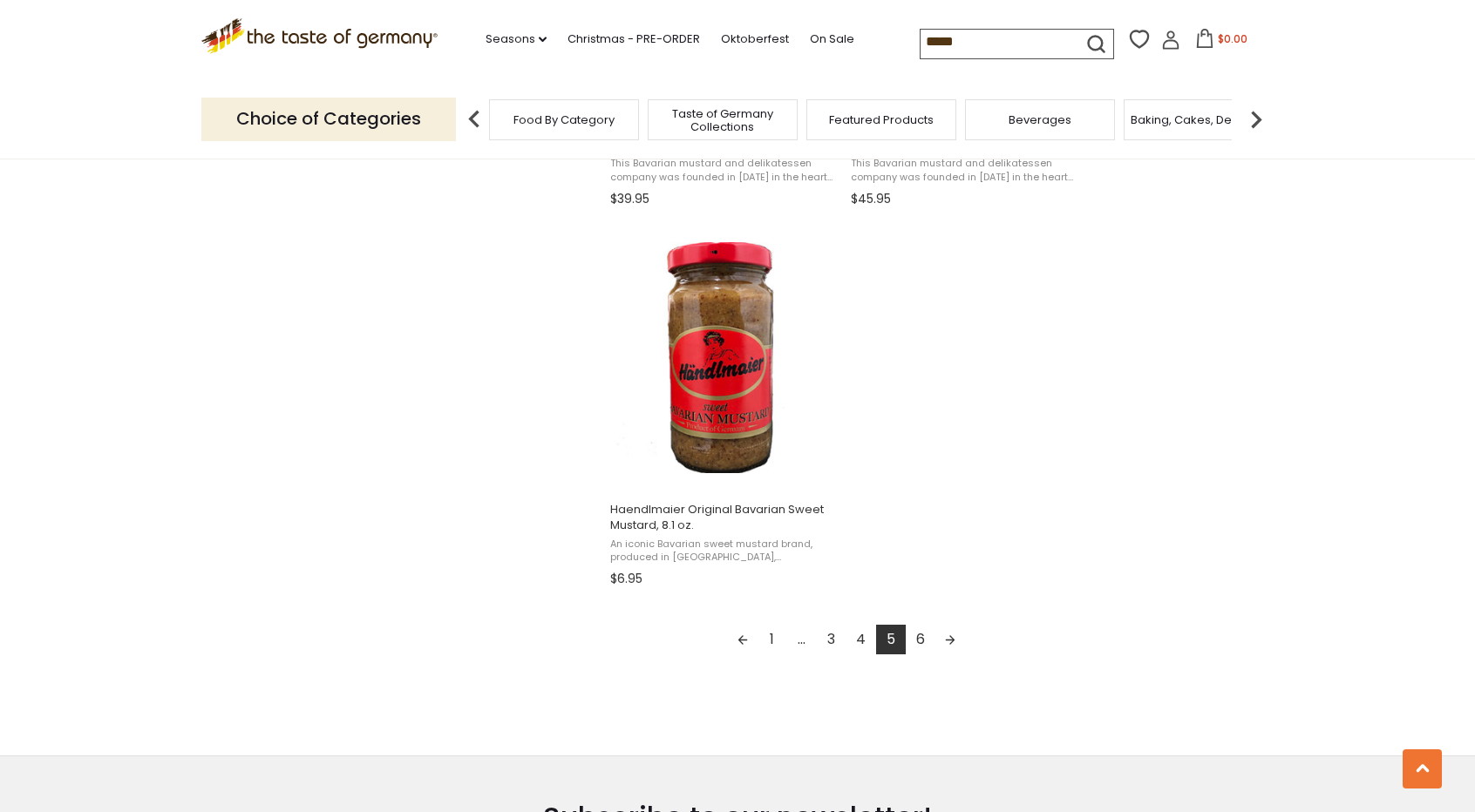
click at [923, 635] on link "6" at bounding box center [921, 640] width 30 height 30
